Goal: Register for event/course

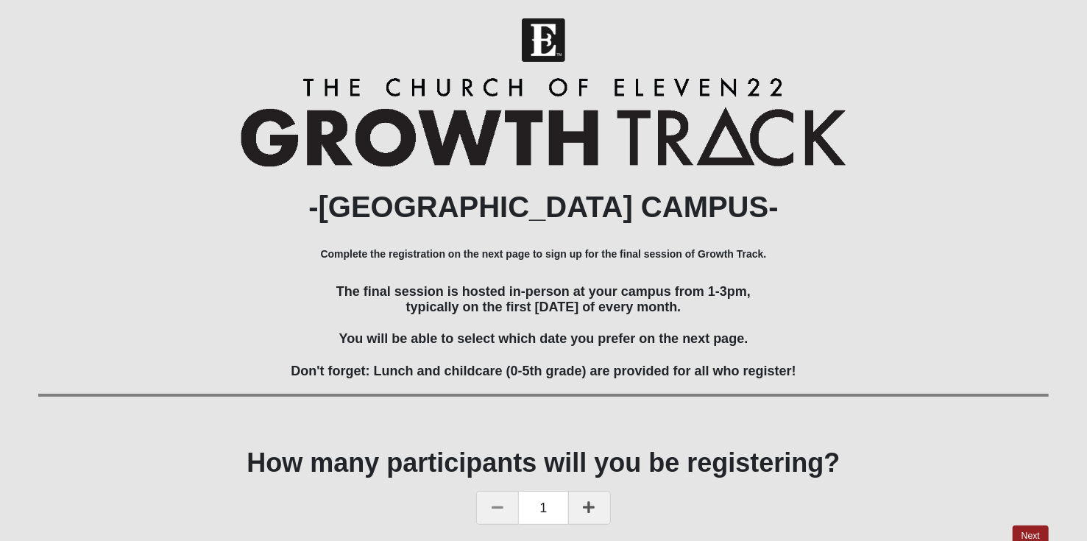
scroll to position [67, 0]
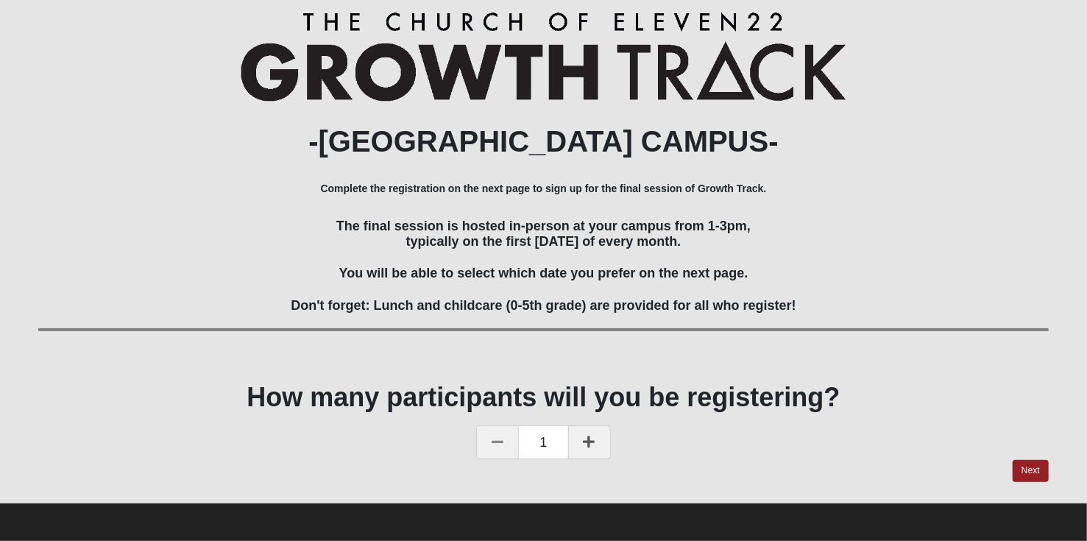
click at [591, 444] on icon at bounding box center [589, 441] width 12 height 13
click at [1034, 468] on link "Next" at bounding box center [1030, 470] width 36 height 21
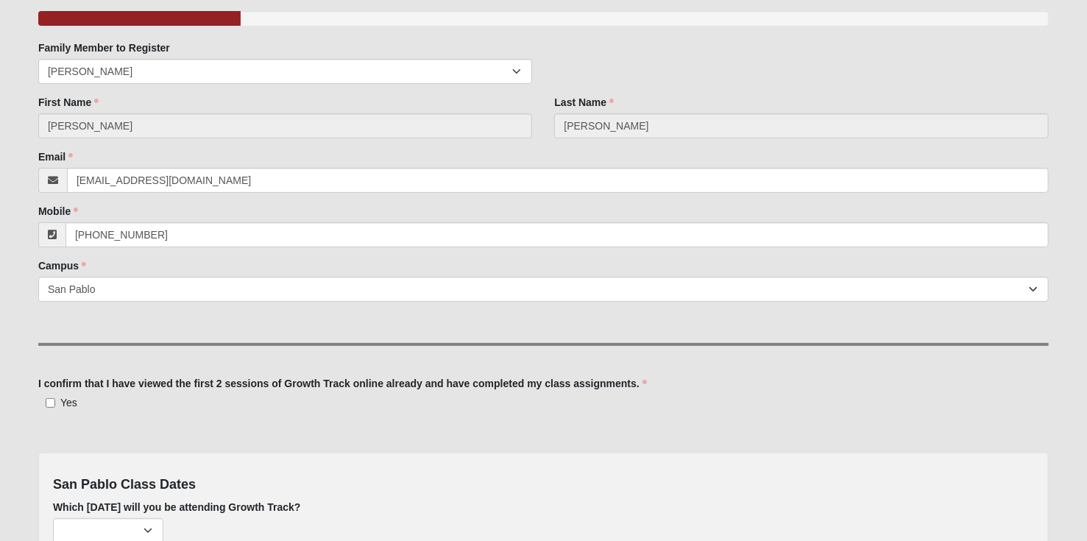
scroll to position [147, 0]
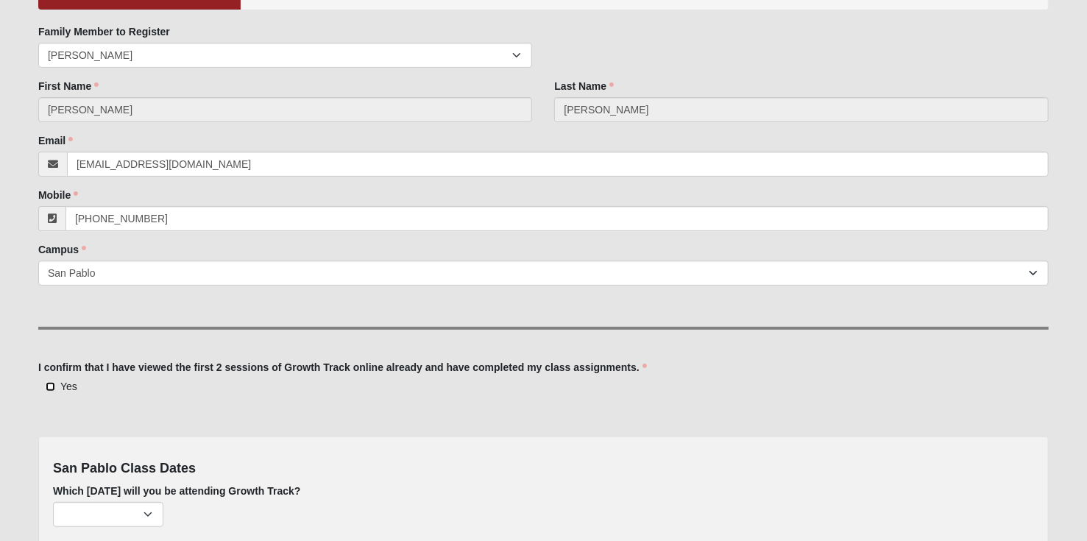
click at [49, 386] on input "Yes" at bounding box center [51, 387] width 10 height 10
checkbox input "true"
click at [141, 511] on select "[DATE] (194 remaining) [DATE] (215 remaining) [DATE] (224 remaining) [DATE] (22…" at bounding box center [108, 514] width 110 height 25
select select "714"
click at [53, 502] on select "[DATE] (194 remaining) [DATE] (215 remaining) [DATE] (224 remaining) [DATE] (22…" at bounding box center [108, 514] width 110 height 25
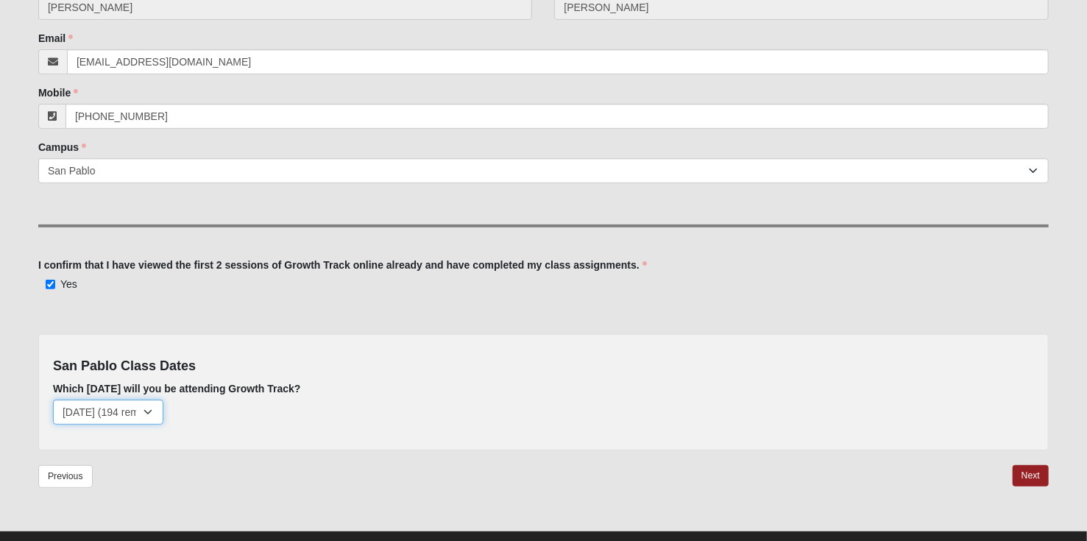
scroll to position [276, 0]
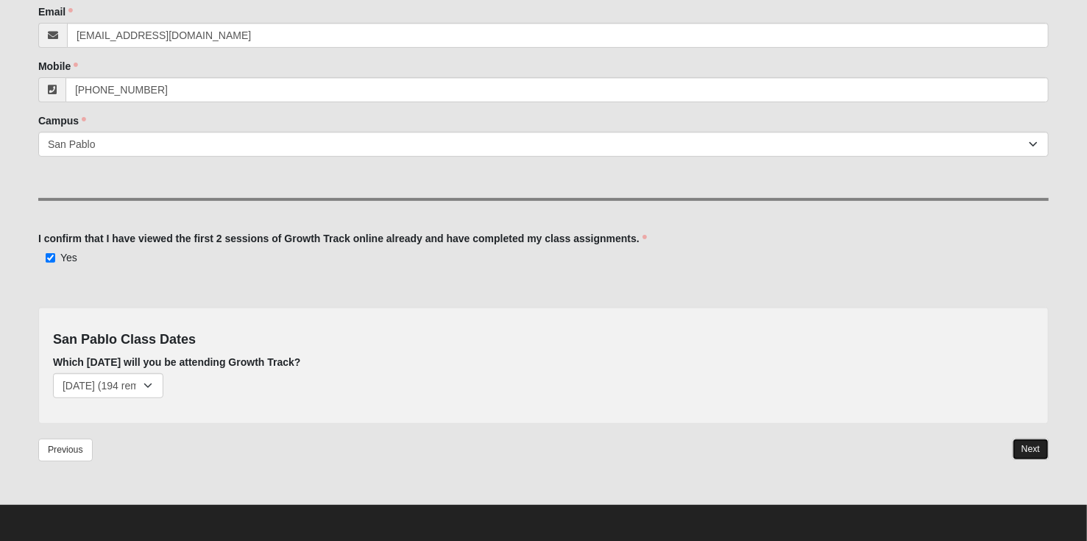
click at [1035, 444] on link "Next" at bounding box center [1030, 448] width 36 height 21
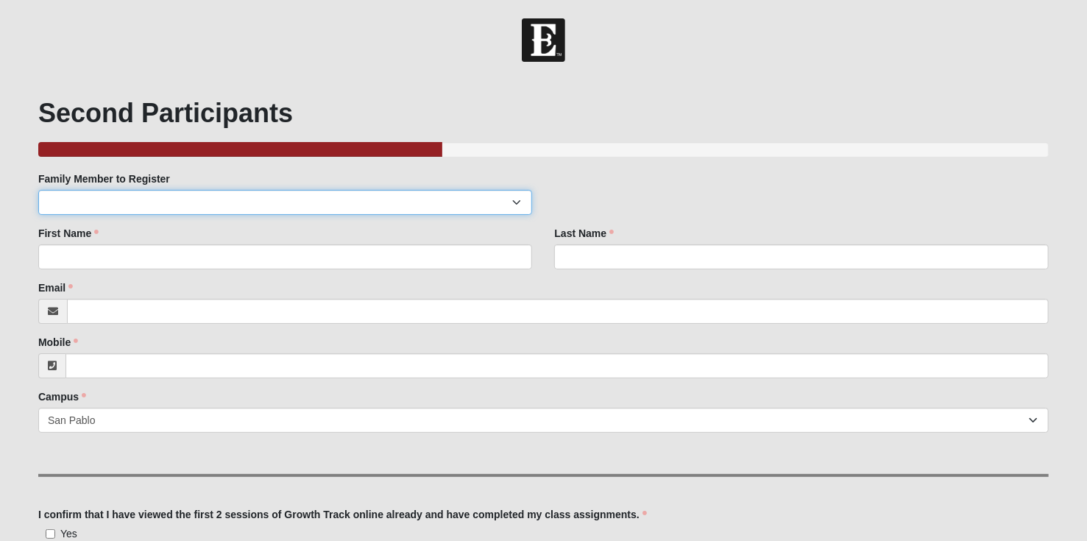
click at [514, 199] on select "[PERSON_NAME]" at bounding box center [285, 202] width 494 height 25
select select "194850"
click at [38, 190] on select "[PERSON_NAME]" at bounding box center [285, 202] width 494 height 25
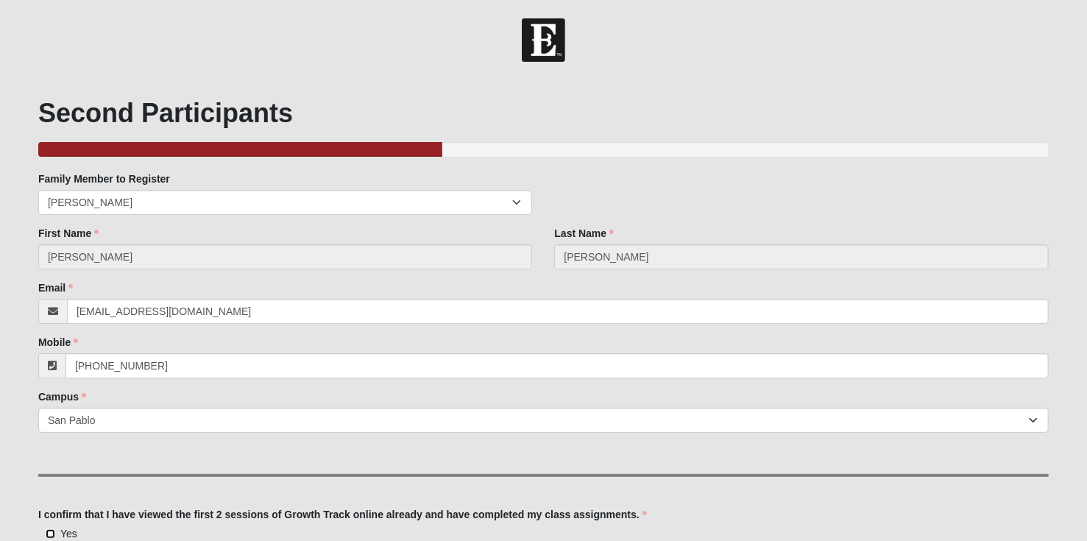
click at [49, 529] on input "Yes" at bounding box center [51, 534] width 10 height 10
checkbox input "true"
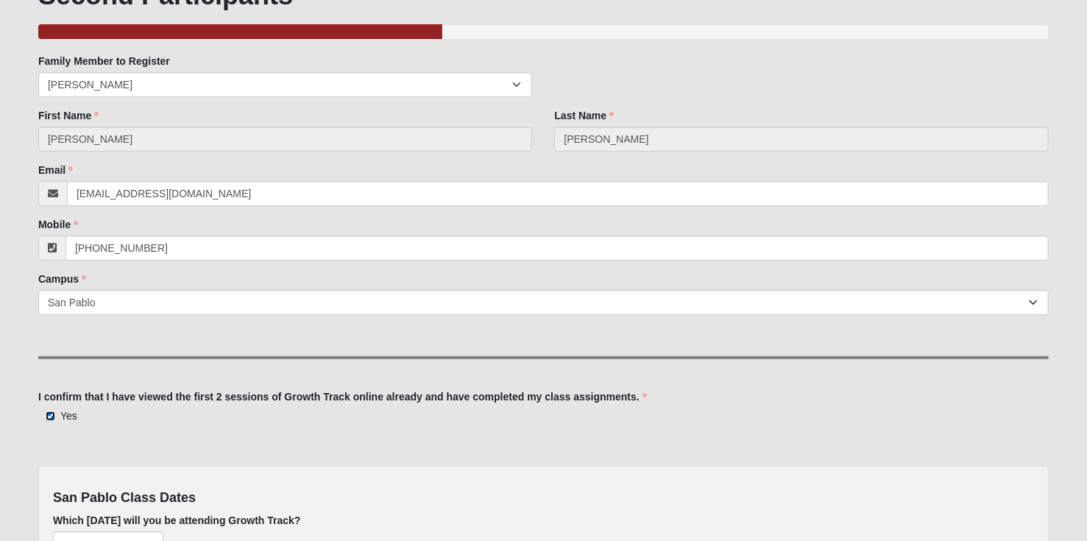
scroll to position [147, 0]
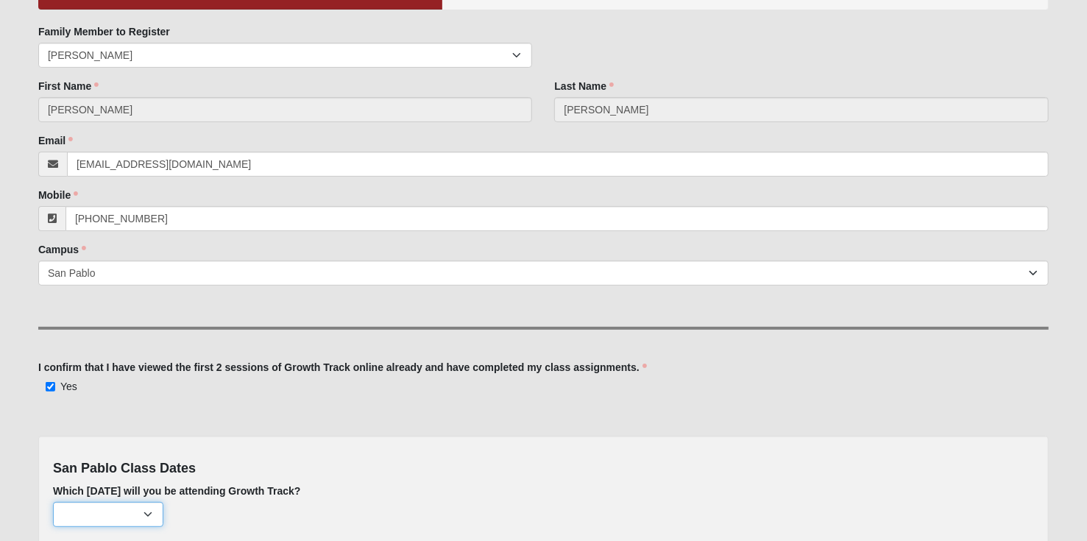
click at [147, 511] on select "[DATE] (193 remaining) [DATE] (215 remaining) [DATE] (224 remaining) [DATE] (22…" at bounding box center [108, 514] width 110 height 25
select select "714"
click at [53, 502] on select "[DATE] (193 remaining) [DATE] (215 remaining) [DATE] (224 remaining) [DATE] (22…" at bounding box center [108, 514] width 110 height 25
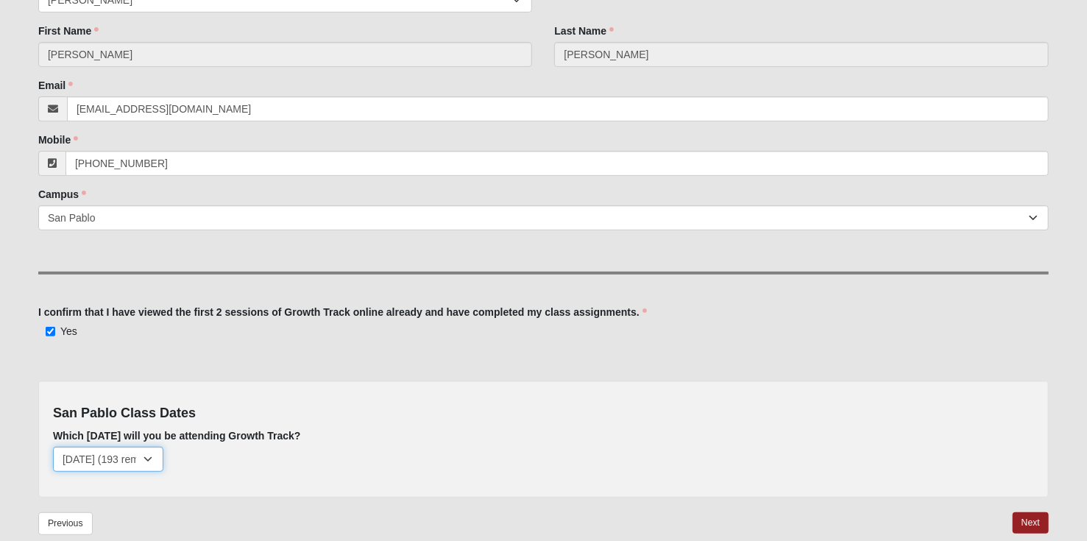
scroll to position [276, 0]
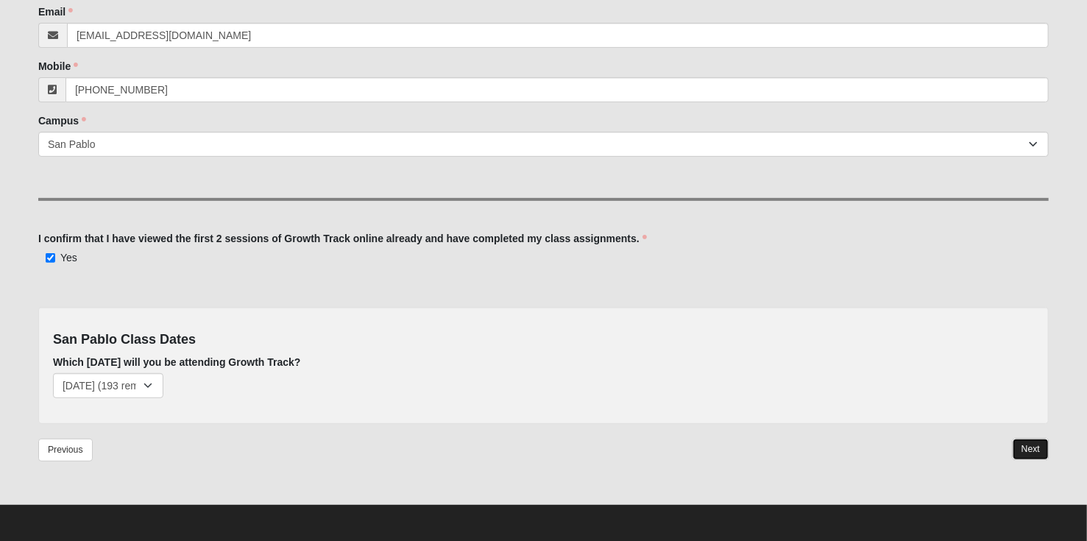
click at [1027, 447] on link "Next" at bounding box center [1030, 448] width 36 height 21
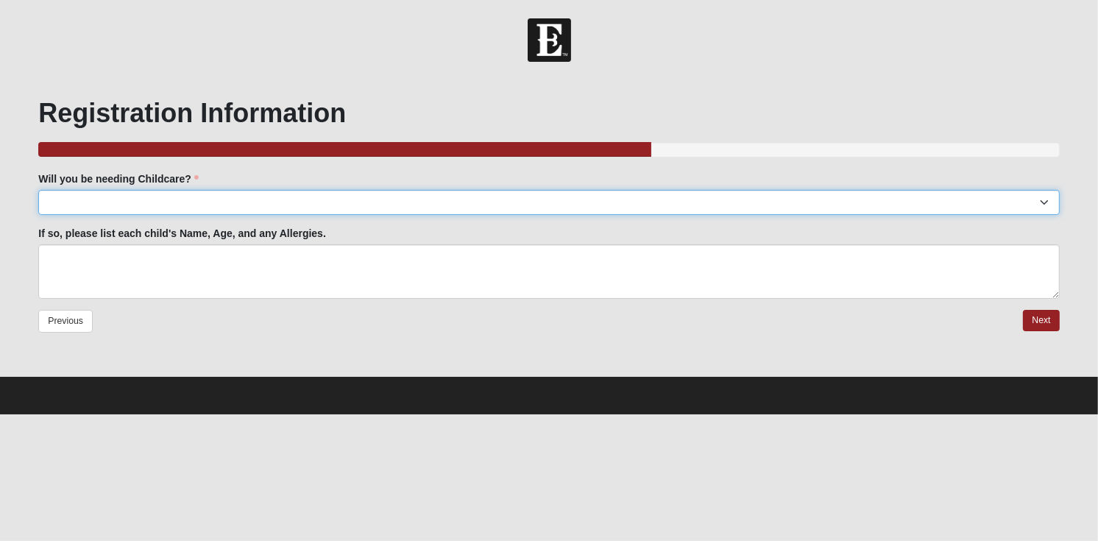
click at [1045, 200] on select "Yes No" at bounding box center [548, 202] width 1020 height 25
select select "No"
click at [38, 190] on select "Yes No" at bounding box center [548, 202] width 1020 height 25
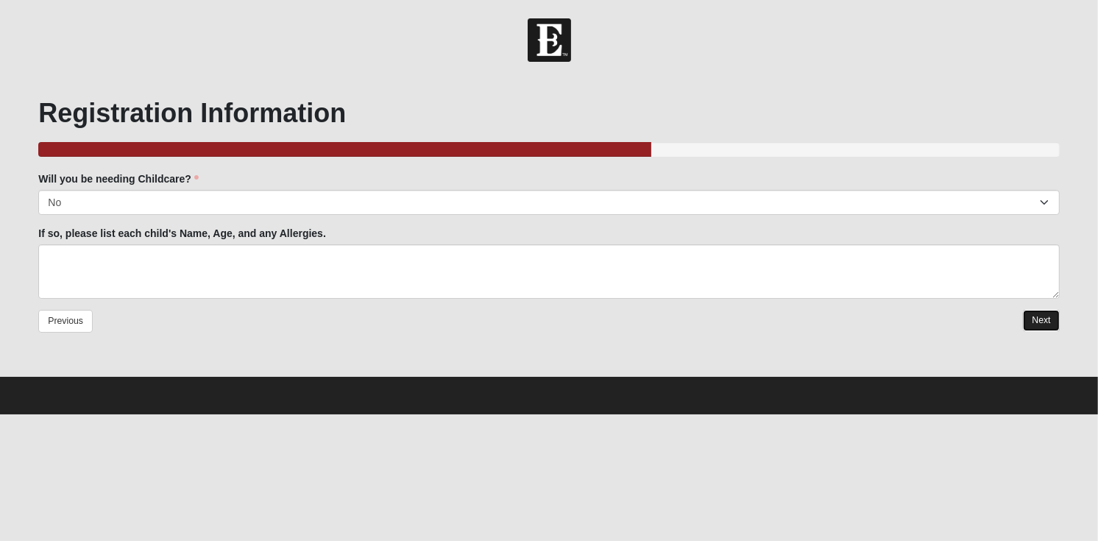
click at [1048, 318] on link "Next" at bounding box center [1041, 320] width 36 height 21
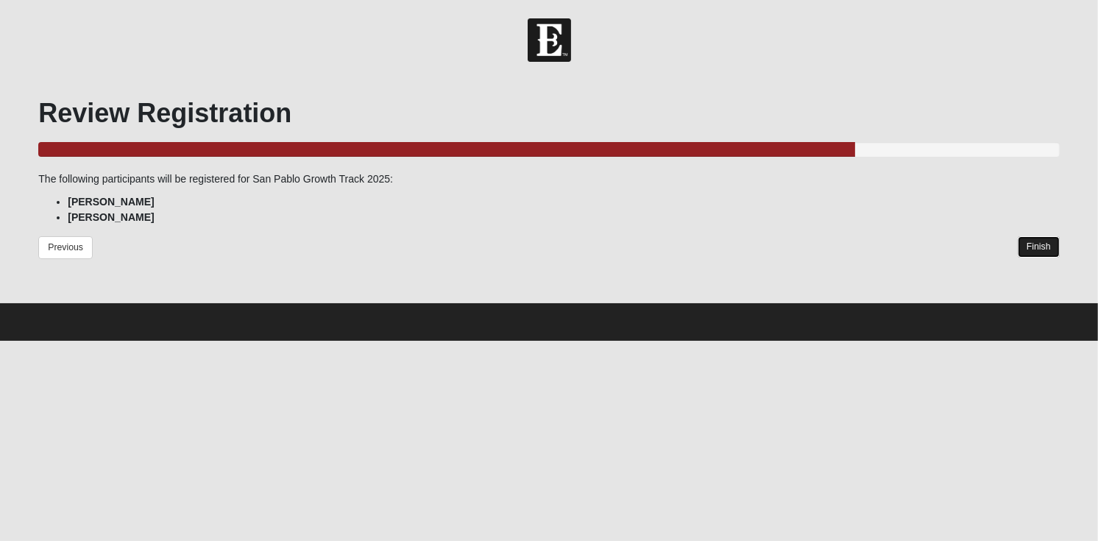
click at [1027, 247] on link "Finish" at bounding box center [1038, 246] width 42 height 21
